Goal: Task Accomplishment & Management: Manage account settings

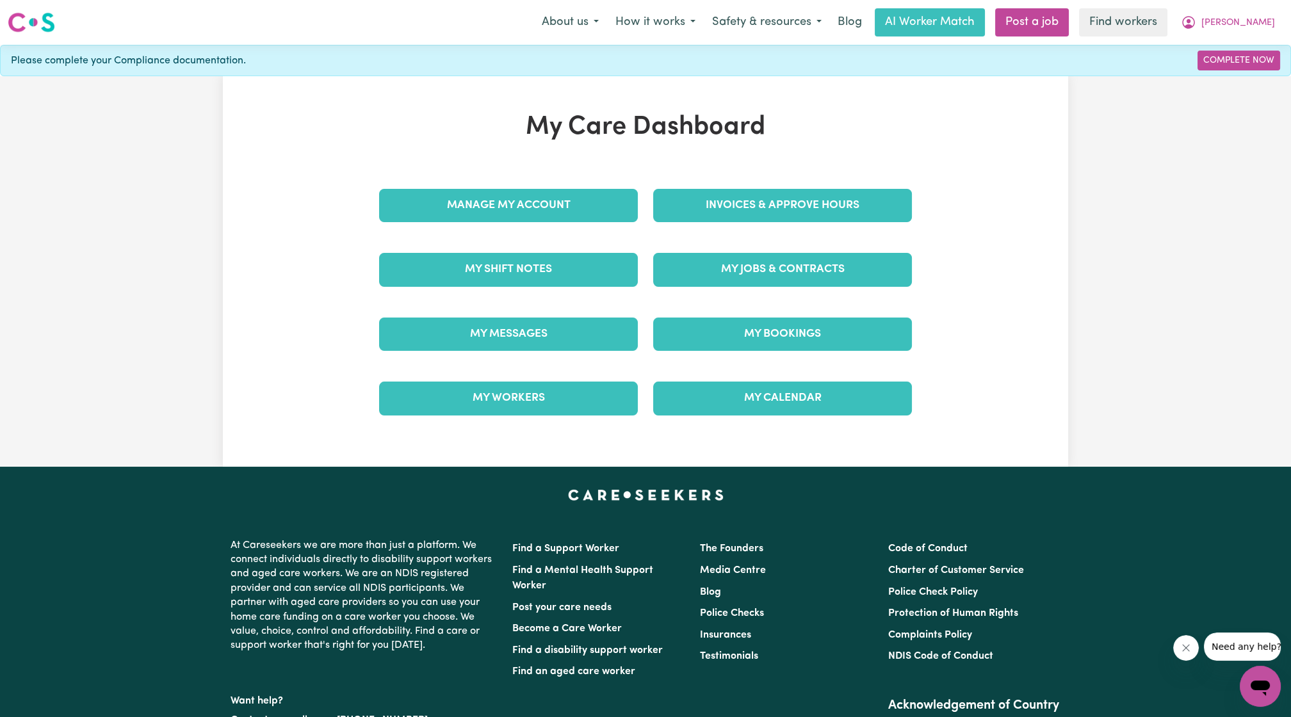
click at [736, 195] on link "Invoices & Approve Hours" at bounding box center [782, 205] width 259 height 33
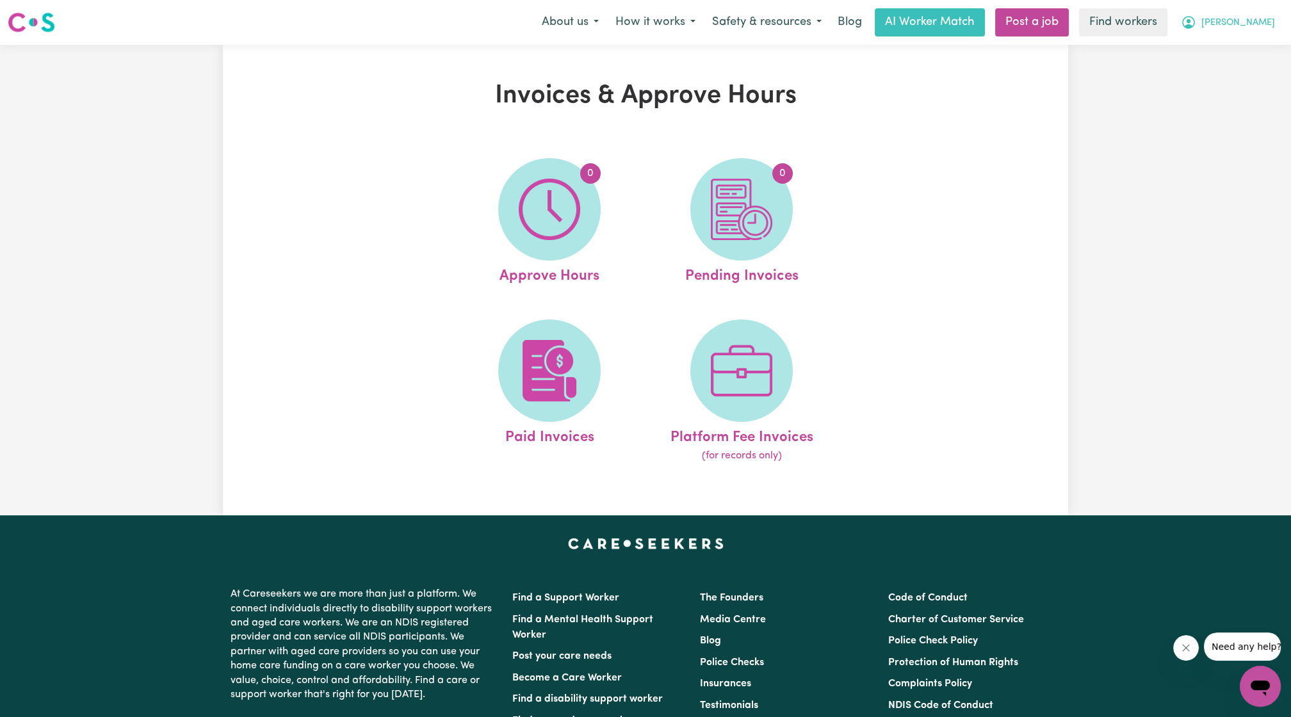
click at [1270, 10] on button "[PERSON_NAME]" at bounding box center [1227, 22] width 111 height 27
click at [1231, 47] on link "My Dashboard" at bounding box center [1231, 50] width 101 height 24
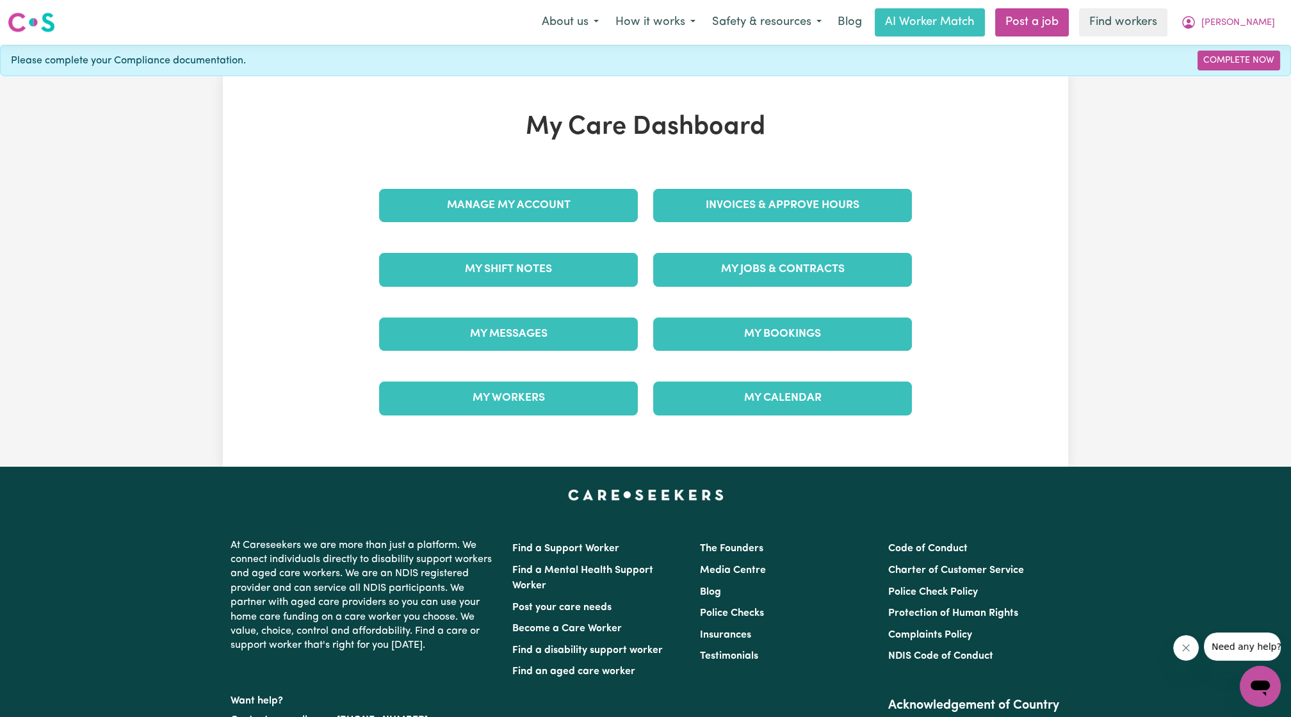
click at [620, 172] on div "My Care Dashboard Manage My Account Invoices & Approve Hours My Shift Notes My …" at bounding box center [645, 271] width 563 height 319
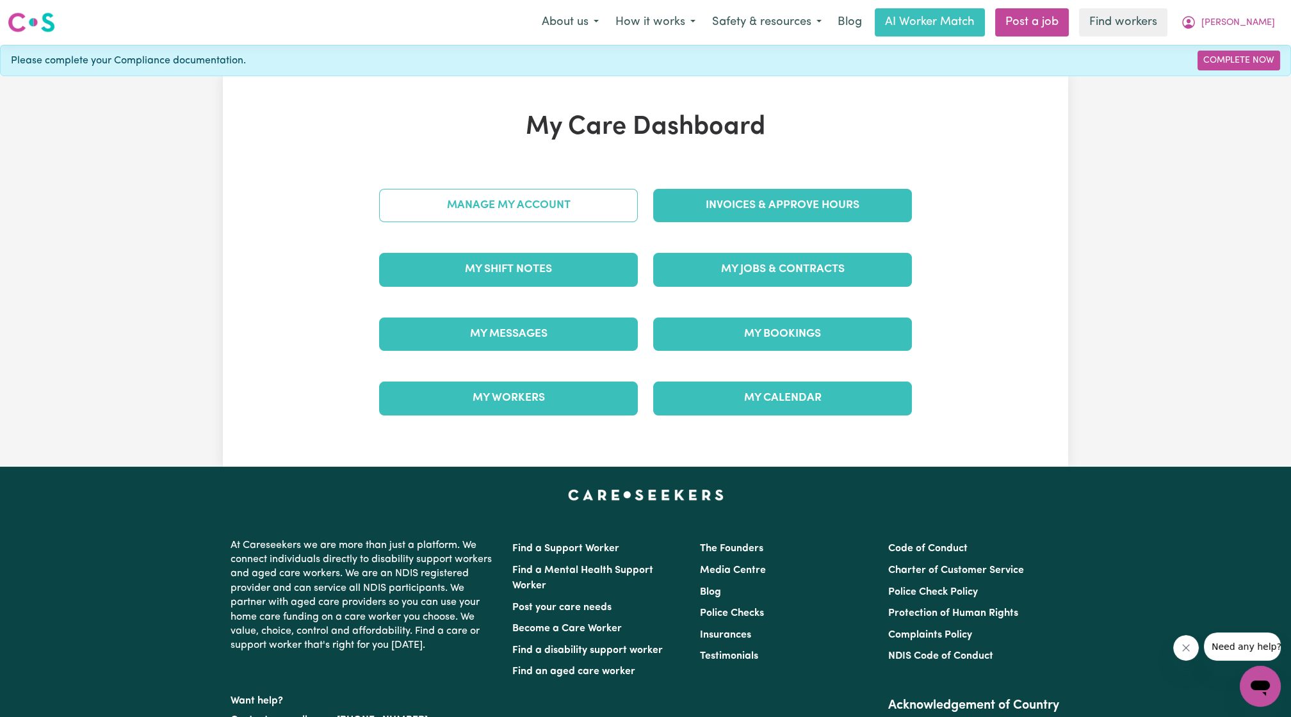
click at [594, 189] on link "Manage My Account" at bounding box center [508, 205] width 259 height 33
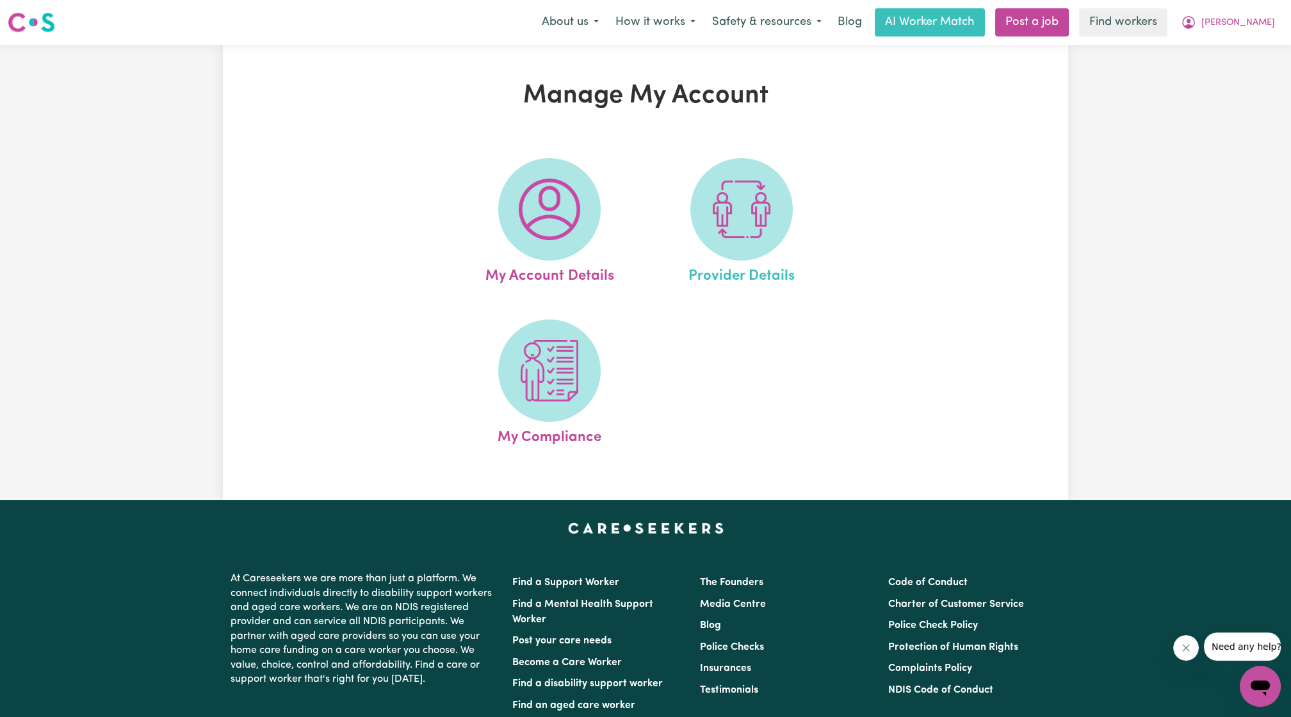
click at [689, 186] on link "Provider Details" at bounding box center [741, 222] width 184 height 129
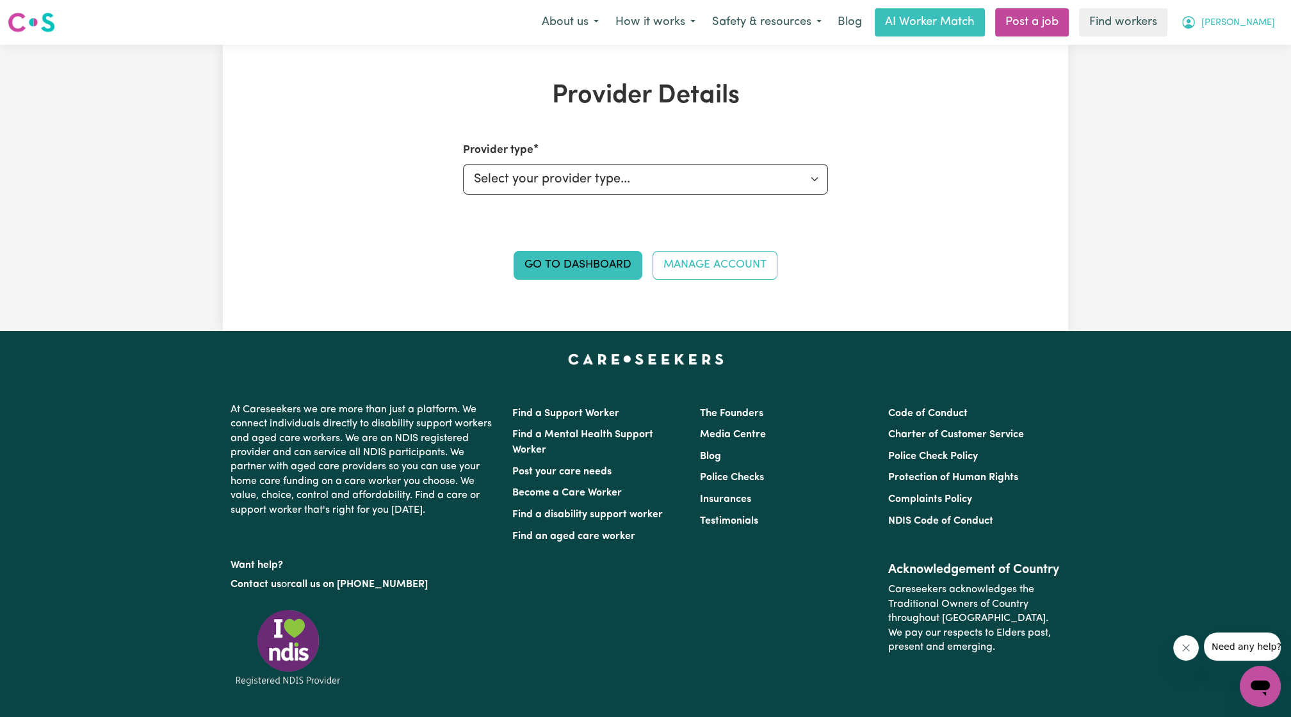
click at [1249, 34] on button "[PERSON_NAME]" at bounding box center [1227, 22] width 111 height 27
click at [1233, 53] on link "My Dashboard" at bounding box center [1231, 50] width 101 height 24
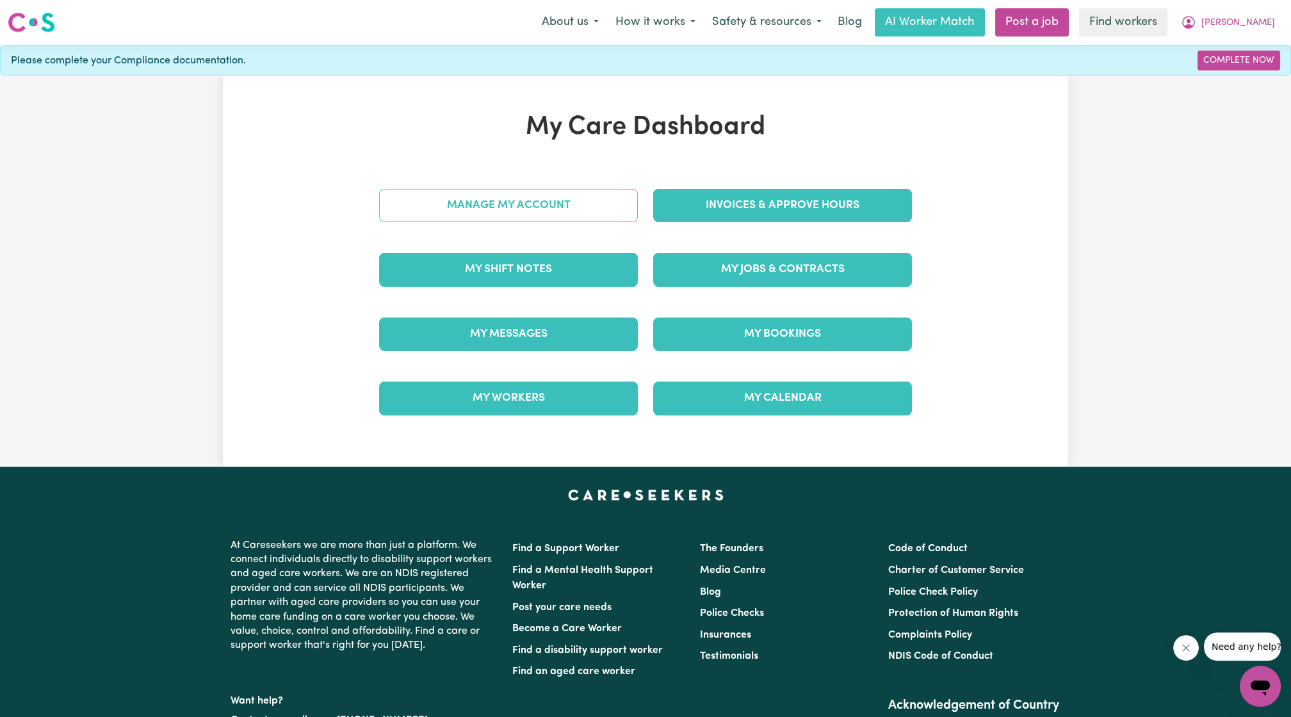
click at [494, 194] on link "Manage My Account" at bounding box center [508, 205] width 259 height 33
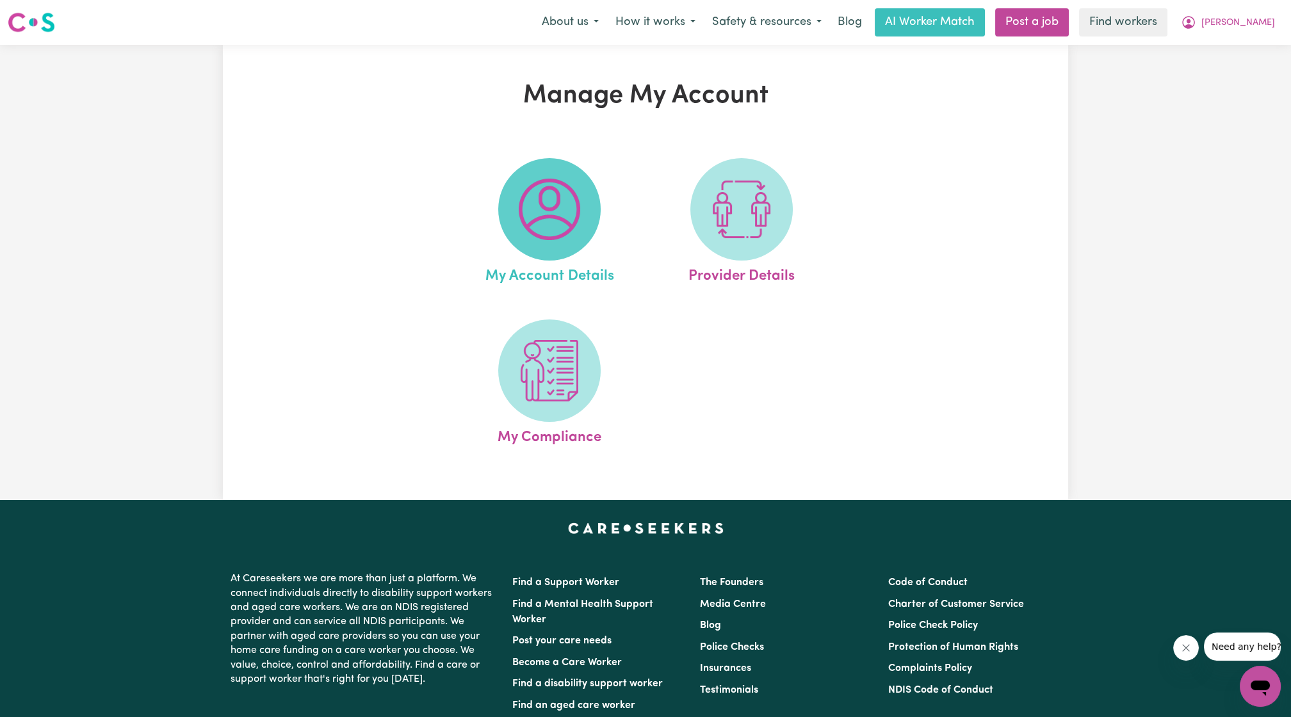
click at [570, 209] on img at bounding box center [549, 209] width 61 height 61
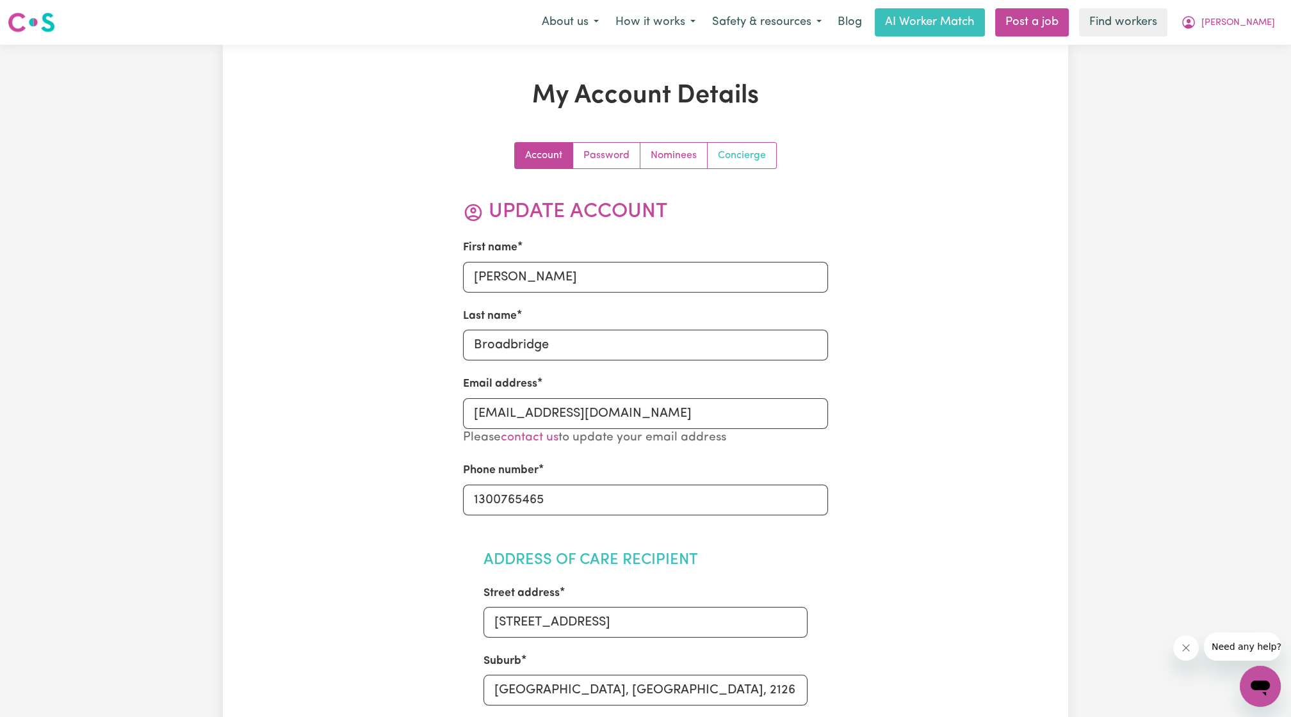
click at [751, 158] on link "Concierge" at bounding box center [742, 156] width 69 height 26
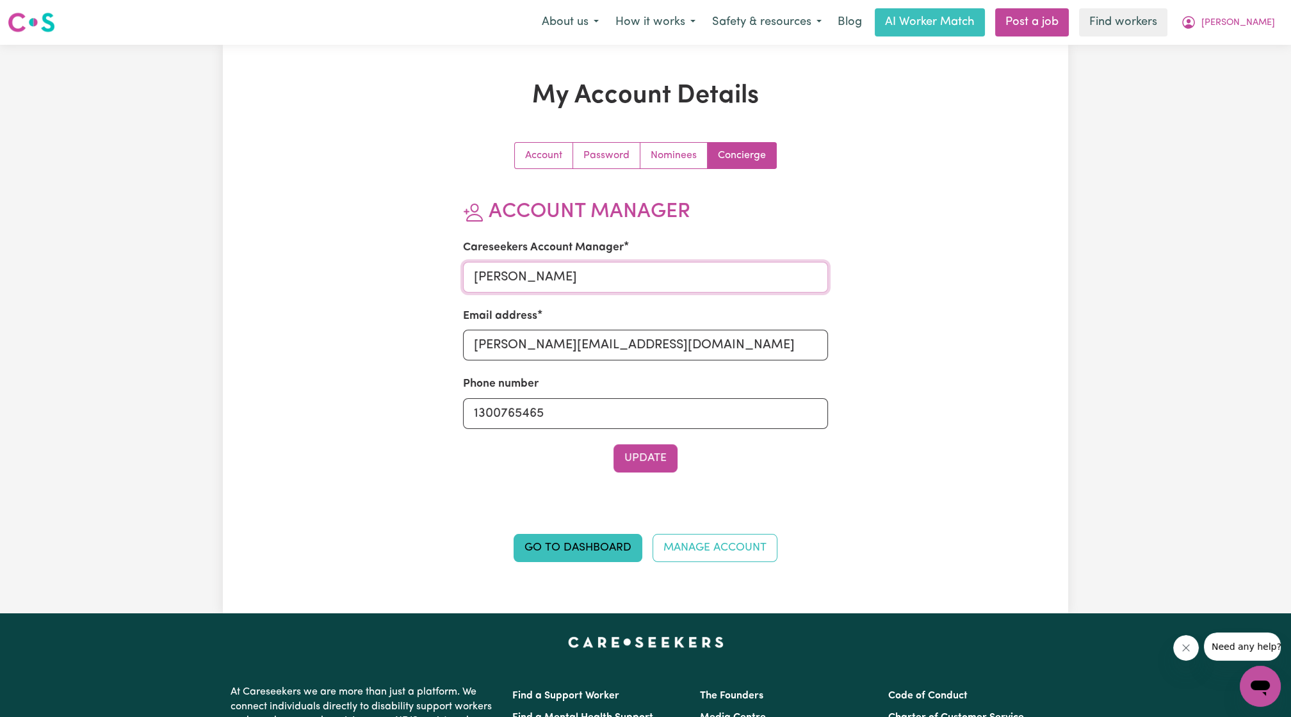
drag, startPoint x: 542, startPoint y: 275, endPoint x: 344, endPoint y: 268, distance: 198.0
click at [345, 269] on div "My Account Details Account Password Nominees Concierge Account Manager Careseek…" at bounding box center [645, 329] width 845 height 497
type input "[PERSON_NAME]"
click at [499, 352] on input "[PERSON_NAME][EMAIL_ADDRESS][DOMAIN_NAME]" at bounding box center [646, 345] width 366 height 31
drag, startPoint x: 508, startPoint y: 355, endPoint x: 399, endPoint y: 340, distance: 109.8
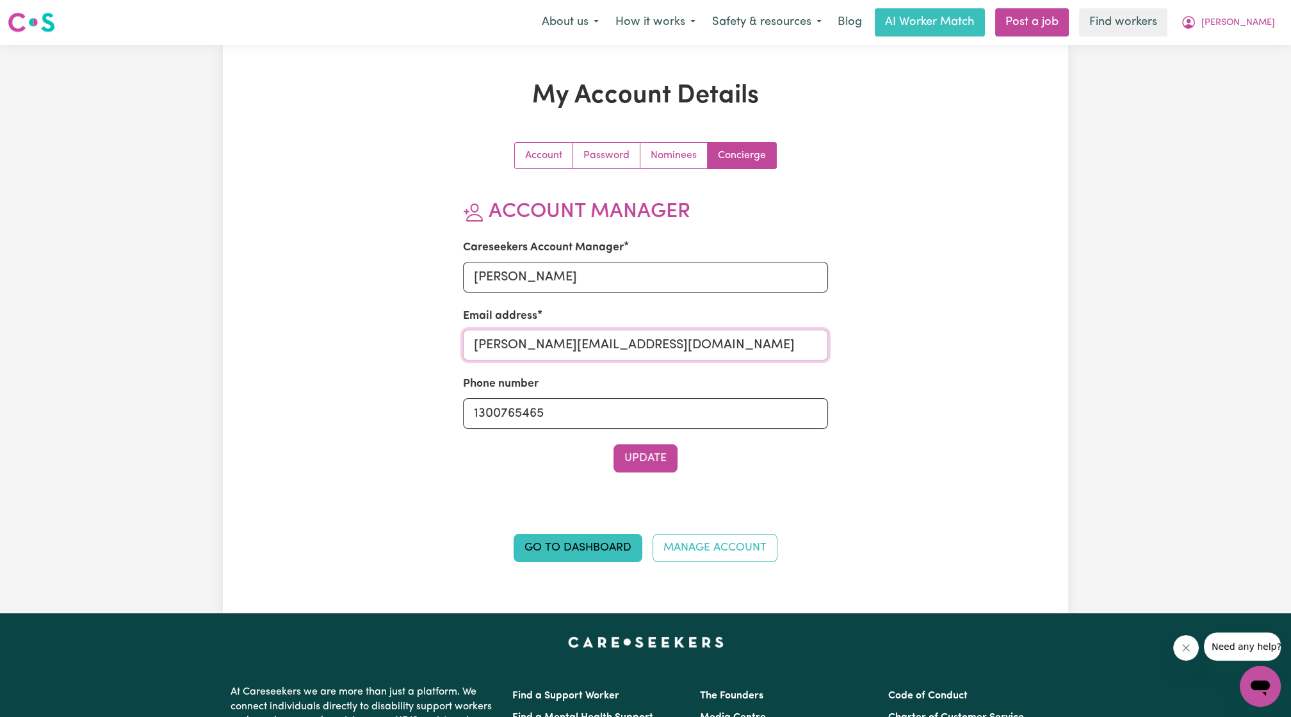
click at [404, 341] on div "Account Password Nominees Concierge Account Manager Careseekers Account Manager…" at bounding box center [645, 359] width 548 height 435
type input "[PERSON_NAME][EMAIL_ADDRESS][DOMAIN_NAME]"
click at [645, 446] on button "Update" at bounding box center [645, 458] width 64 height 28
click at [1287, 23] on div "Menu About us How it works Safety & resources Blog AI Worker Match Post a job F…" at bounding box center [645, 22] width 1291 height 29
click at [1271, 23] on span "[PERSON_NAME]" at bounding box center [1238, 23] width 74 height 14
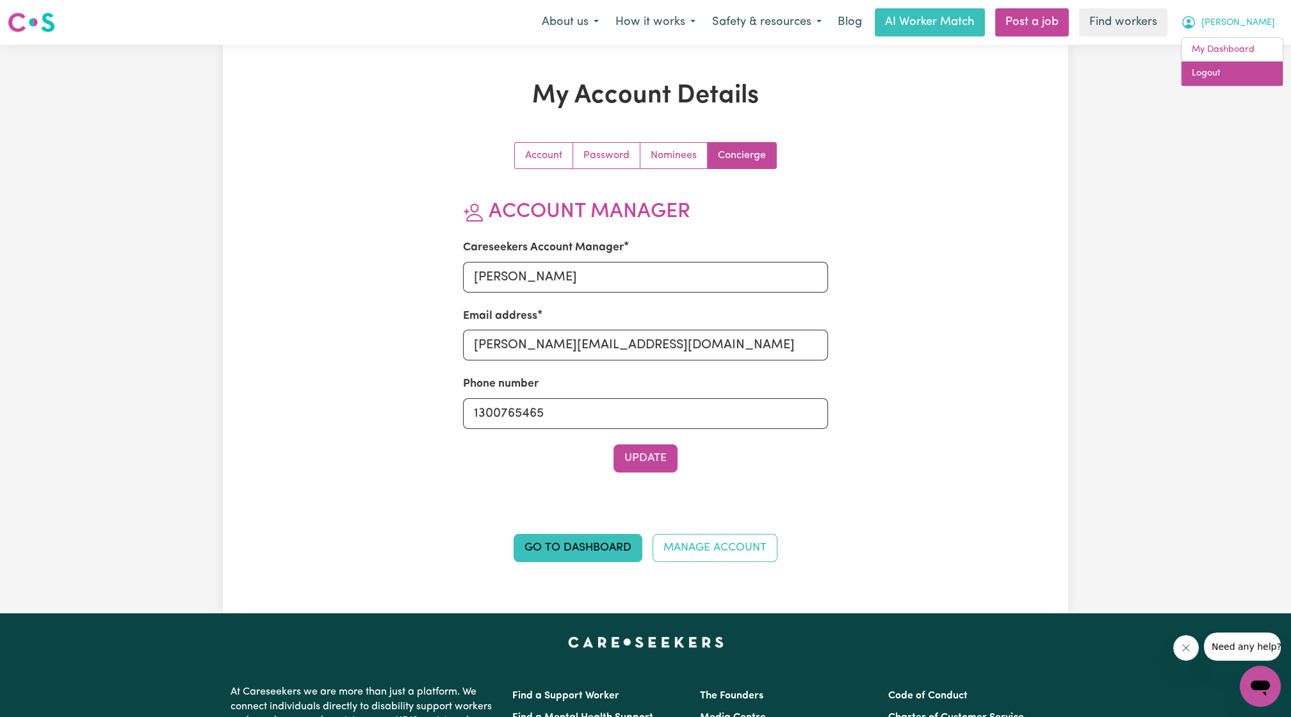
click at [1229, 74] on link "Logout" at bounding box center [1231, 73] width 101 height 24
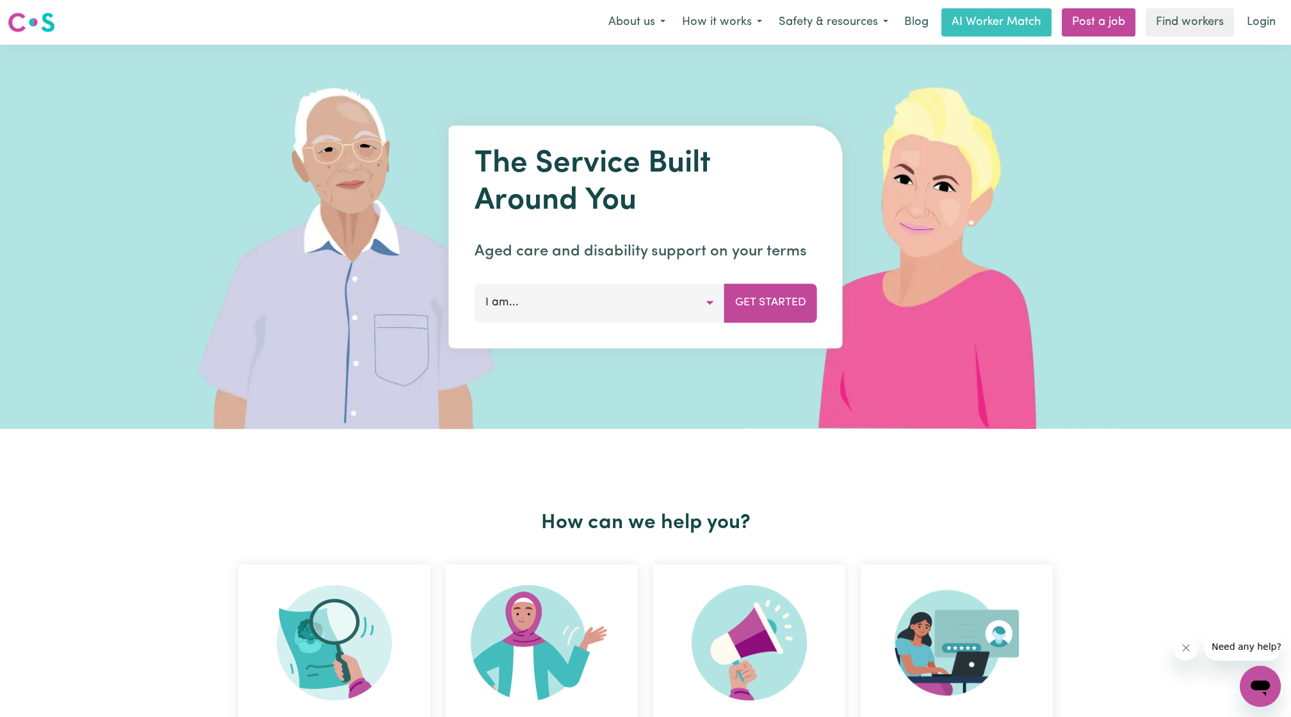
click at [1247, 37] on nav "Menu About us How it works Safety & resources Blog AI Worker Match Post a job F…" at bounding box center [645, 22] width 1291 height 45
click at [1252, 31] on link "Login" at bounding box center [1261, 22] width 44 height 28
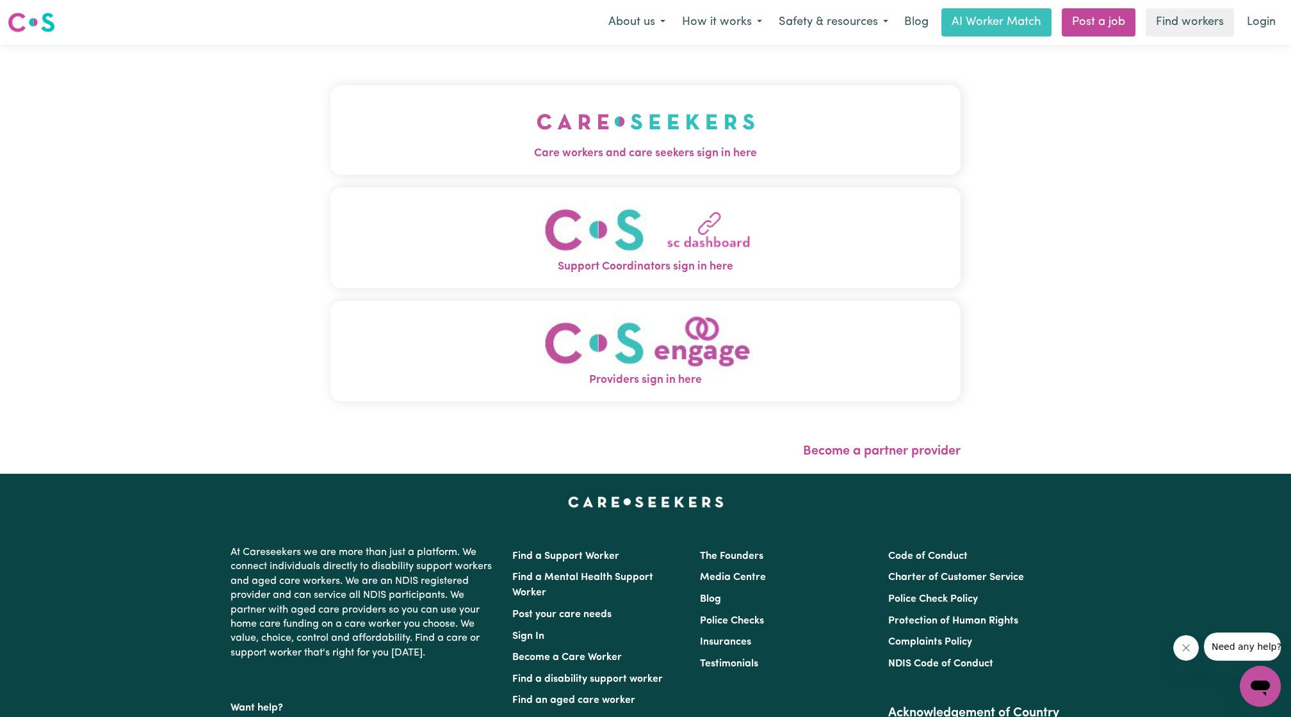
click at [629, 109] on button "Care workers and care seekers sign in here" at bounding box center [645, 130] width 630 height 90
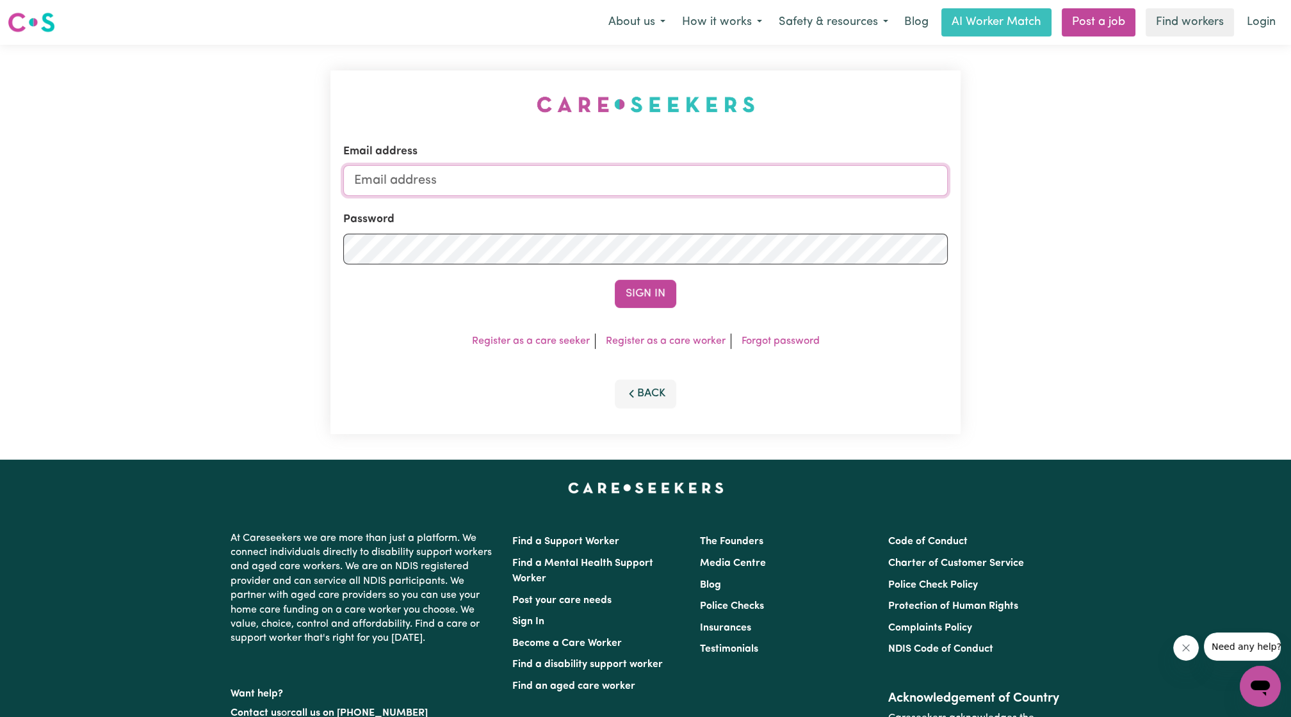
click at [533, 172] on input "Email address" at bounding box center [645, 180] width 604 height 31
drag, startPoint x: 418, startPoint y: 181, endPoint x: 735, endPoint y: 200, distance: 317.5
click at [733, 201] on form "Email address [EMAIL_ADDRESS][PERSON_NAME][DOMAIN_NAME] Password Sign In" at bounding box center [645, 225] width 604 height 165
type input "[EMAIL_ADDRESS][DOMAIN_NAME]"
click at [623, 298] on button "Sign In" at bounding box center [645, 294] width 61 height 28
